Goal: Task Accomplishment & Management: Manage account settings

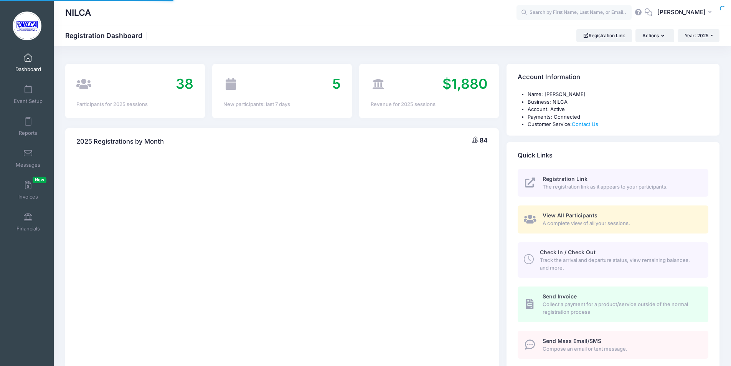
select select
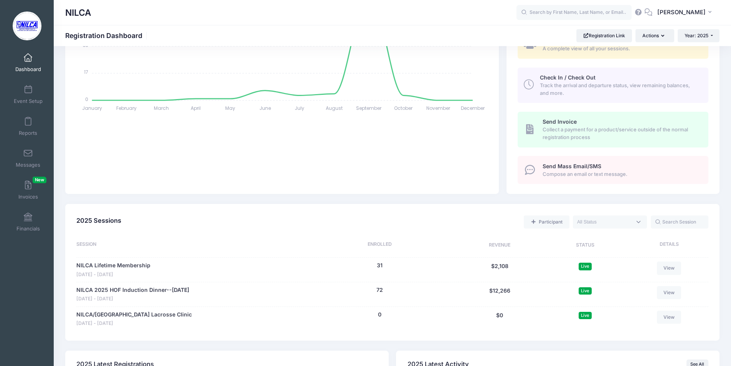
scroll to position [192, 0]
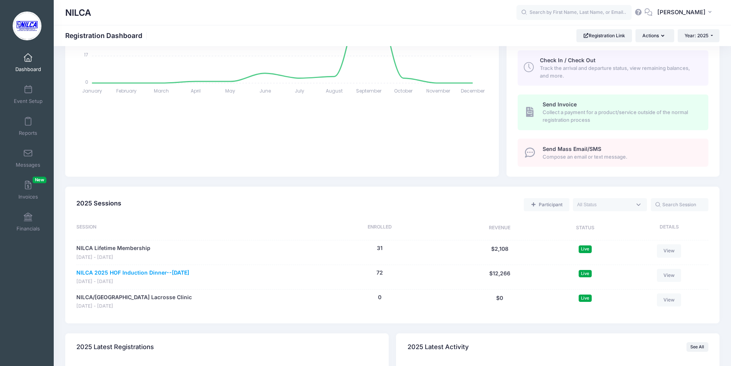
click at [160, 273] on link "NILCA 2025 HOF Induction Dinner--[DATE]" at bounding box center [132, 273] width 113 height 8
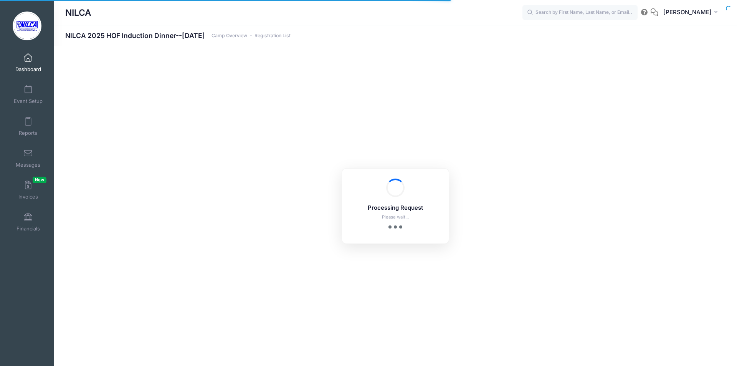
select select "10"
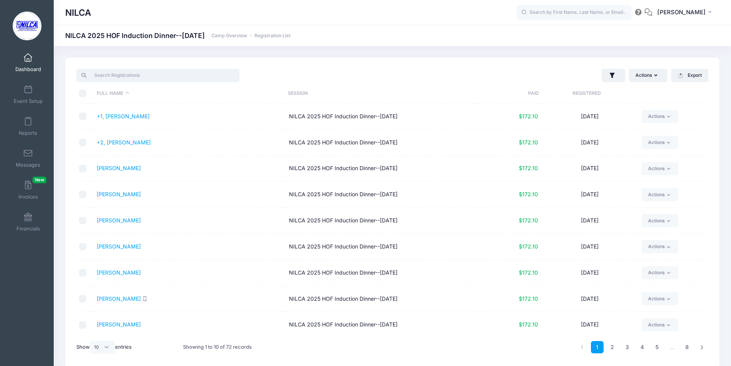
click at [154, 71] on input "search" at bounding box center [157, 75] width 163 height 13
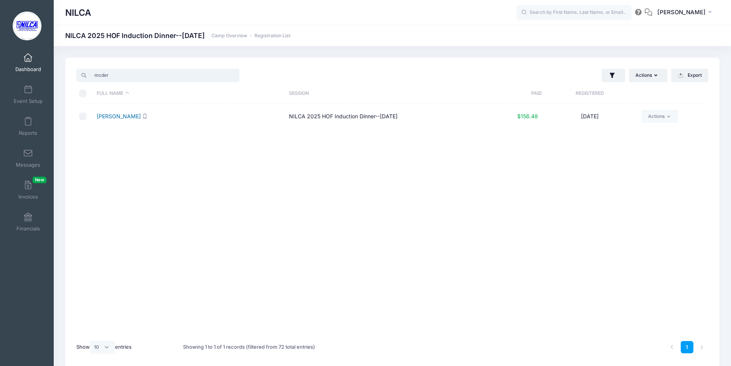
type input "mcder"
click at [118, 117] on link "[PERSON_NAME]" at bounding box center [119, 116] width 44 height 7
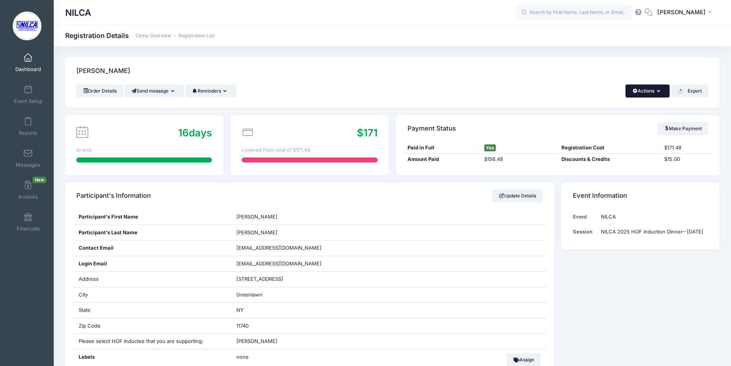
click at [651, 90] on button "Actions" at bounding box center [648, 90] width 44 height 13
click at [595, 109] on link "Refund" at bounding box center [622, 109] width 89 height 15
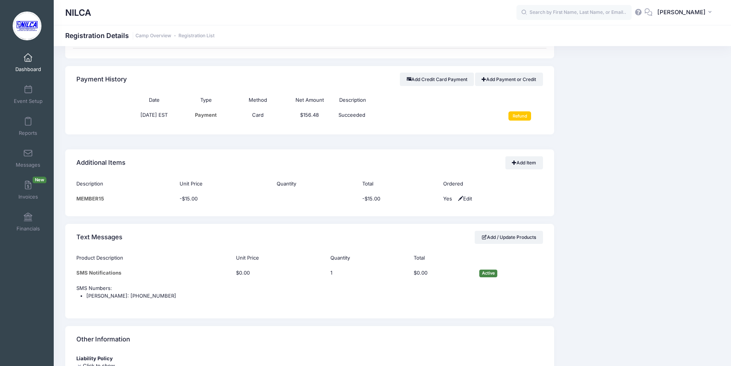
scroll to position [338, 0]
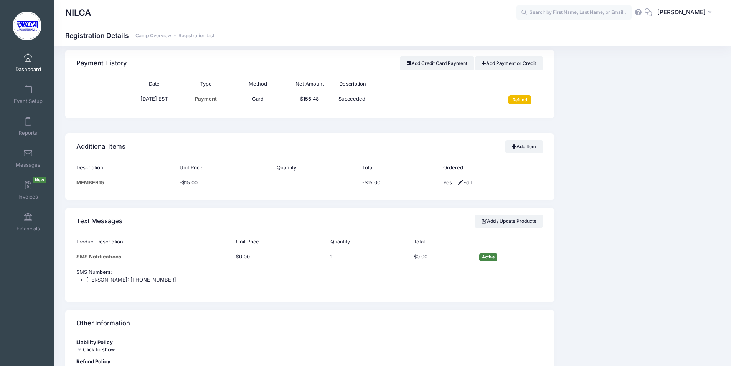
click at [516, 99] on input "Refund" at bounding box center [520, 99] width 23 height 9
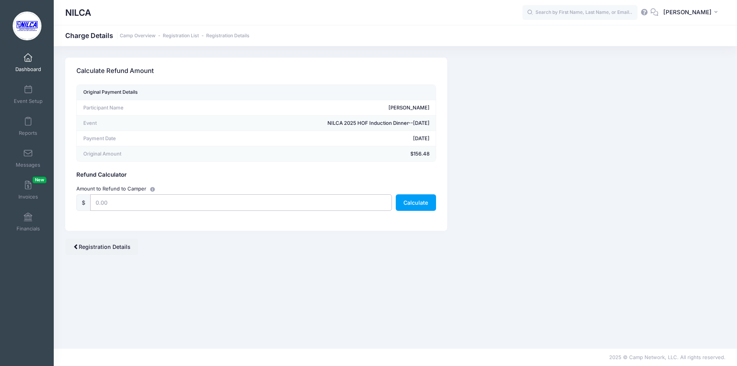
drag, startPoint x: 117, startPoint y: 203, endPoint x: 129, endPoint y: 201, distance: 13.0
click at [101, 201] on input "text" at bounding box center [241, 202] width 302 height 17
type input "156.48"
click at [418, 205] on button "Calculate" at bounding box center [416, 202] width 40 height 17
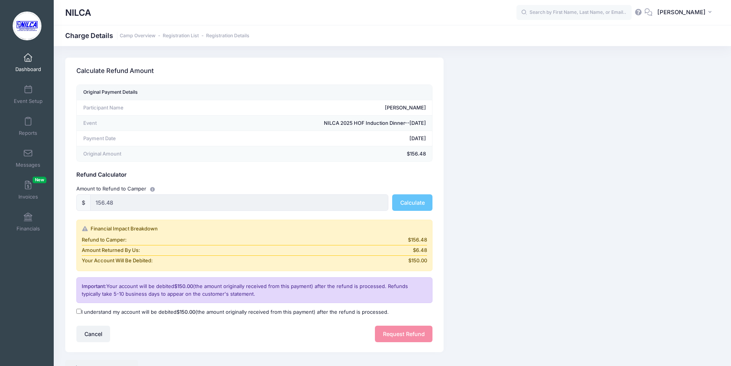
scroll to position [38, 0]
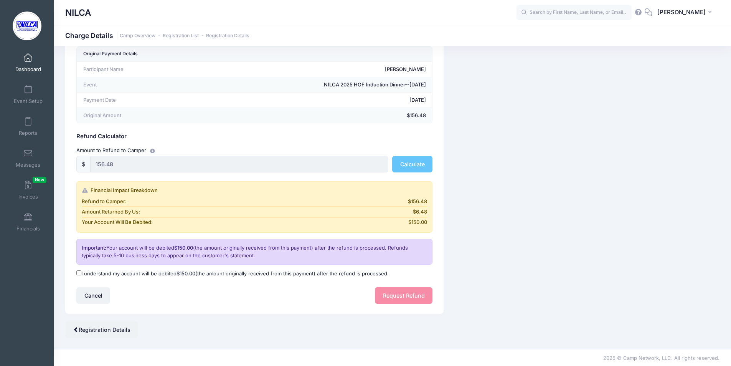
click at [80, 271] on input "I understand my account will be debited $150.00 (the amount originally received…" at bounding box center [78, 272] width 5 height 5
checkbox input "true"
click at [400, 294] on button "Request Refund" at bounding box center [404, 295] width 58 height 17
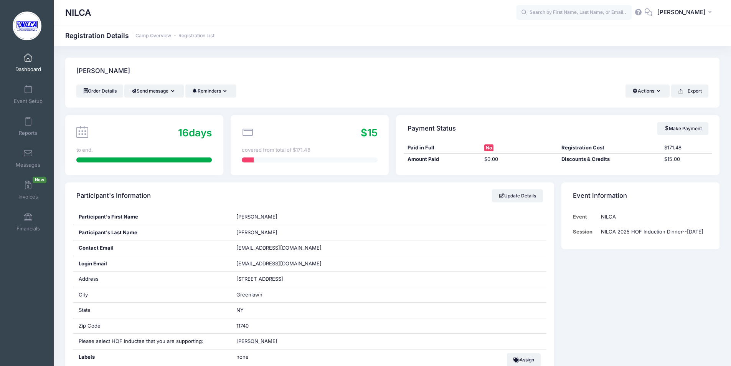
click at [28, 60] on span at bounding box center [28, 58] width 0 height 8
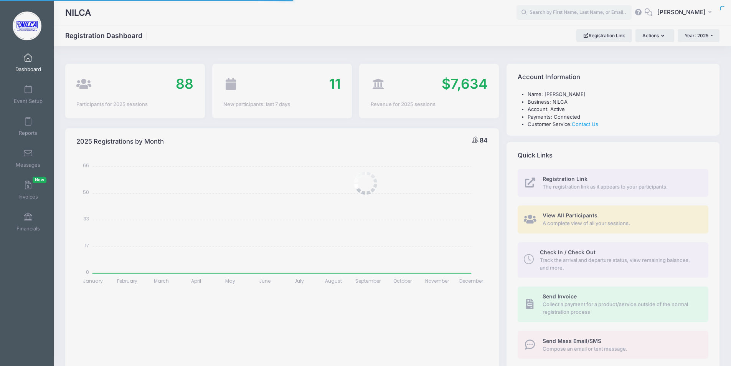
select select
